Goal: Transaction & Acquisition: Subscribe to service/newsletter

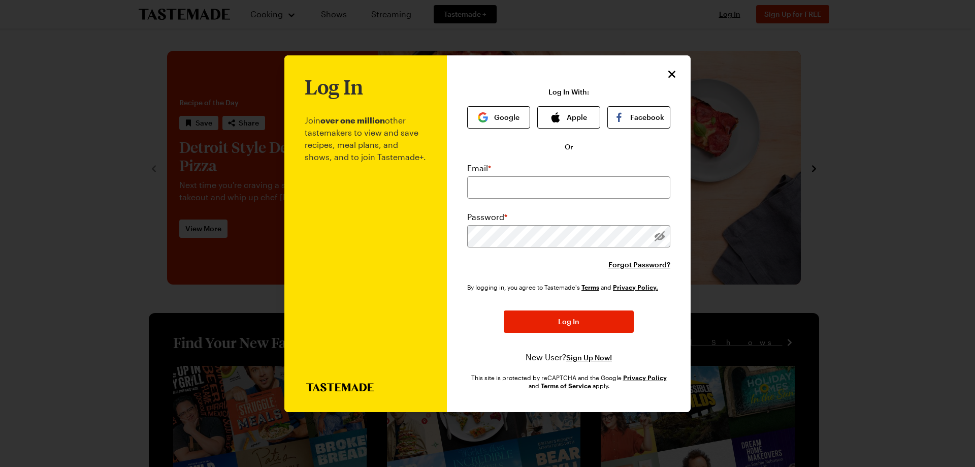
type input "[EMAIL_ADDRESS][DOMAIN_NAME]"
click at [505, 115] on button "Google" at bounding box center [498, 117] width 63 height 22
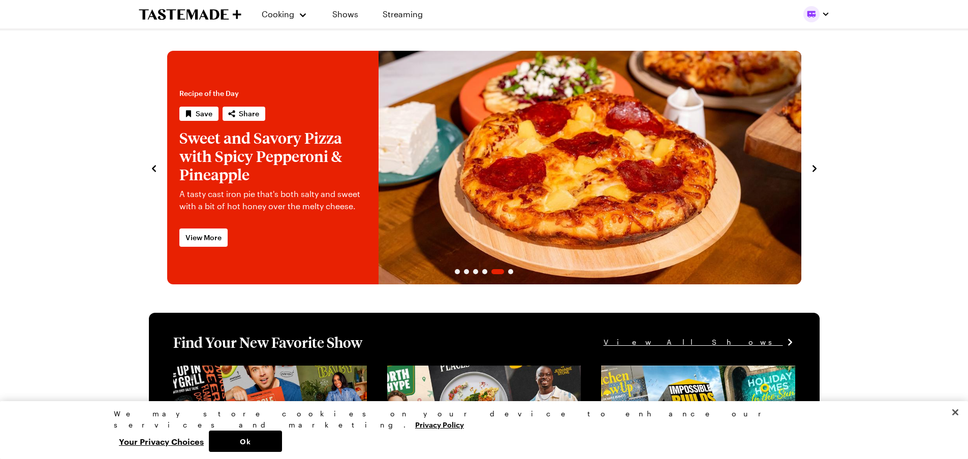
click at [829, 14] on div "Cooking Shows Streaming" at bounding box center [483, 14] width 731 height 28
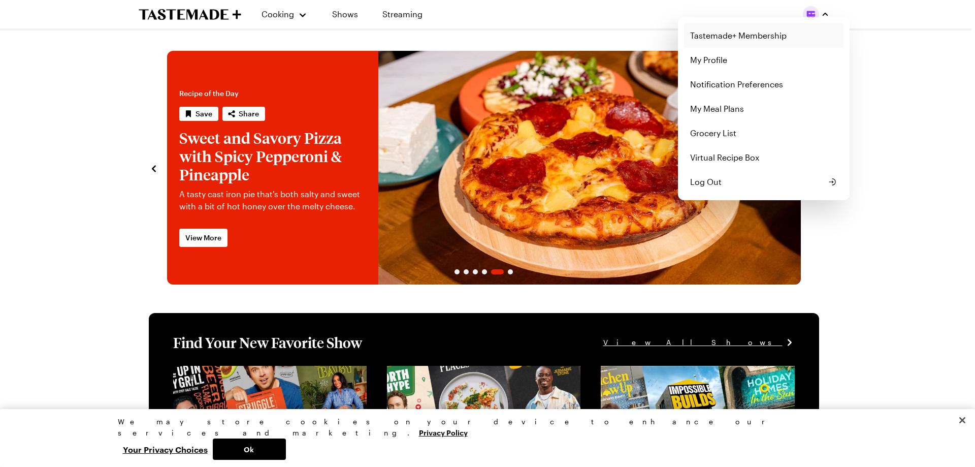
click at [712, 29] on link "Tastemade+ Membership" at bounding box center [763, 35] width 159 height 24
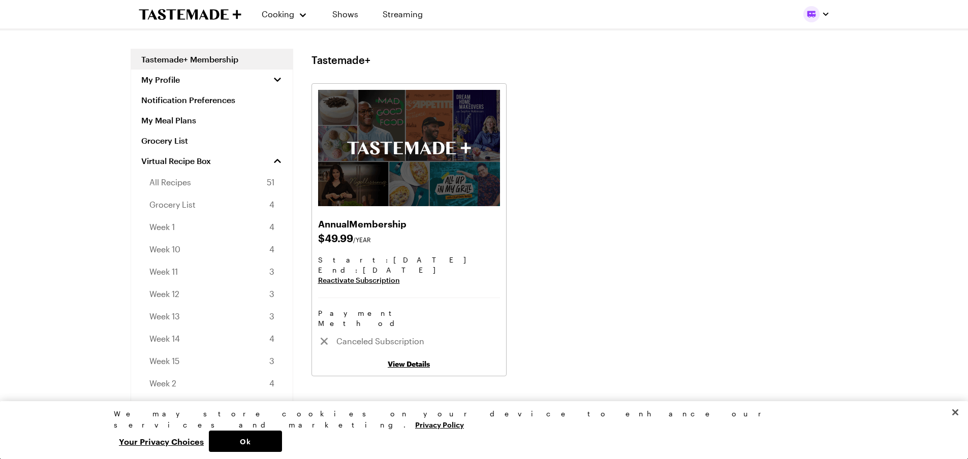
click at [346, 335] on span "Canceled Subscription" at bounding box center [414, 341] width 157 height 12
click at [323, 335] on icon at bounding box center [324, 341] width 12 height 12
click at [479, 335] on span "Canceled Subscription" at bounding box center [414, 341] width 157 height 12
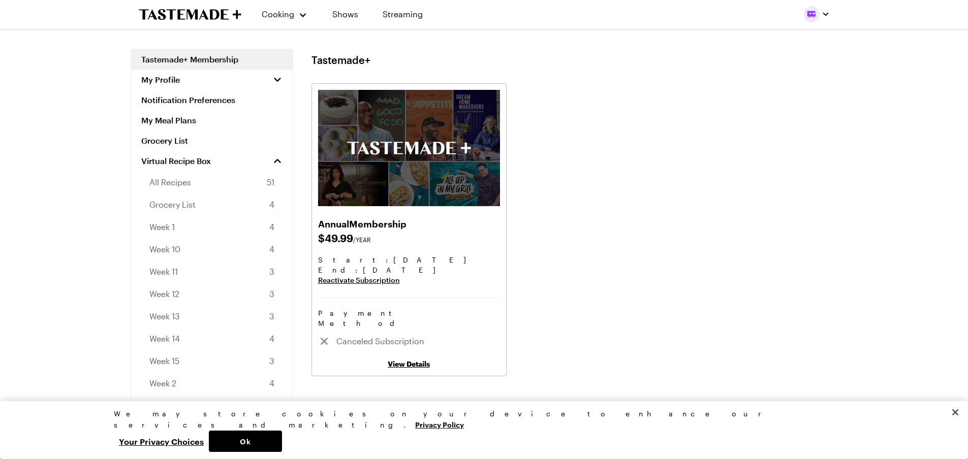
click at [399, 360] on link "View Details" at bounding box center [409, 364] width 42 height 9
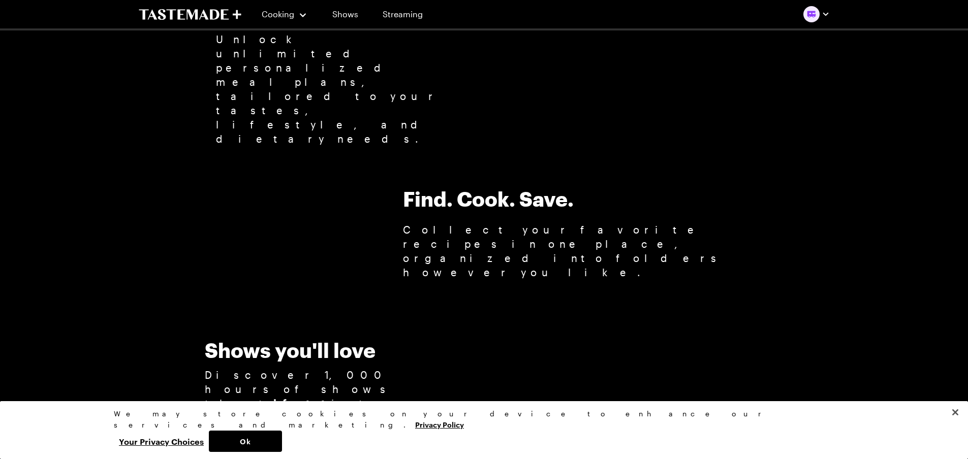
scroll to position [762, 0]
